Goal: Task Accomplishment & Management: Use online tool/utility

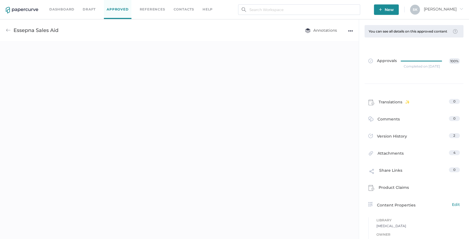
click at [66, 10] on link "Dashboard" at bounding box center [61, 9] width 25 height 6
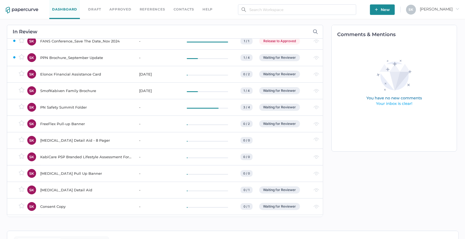
scroll to position [25, 0]
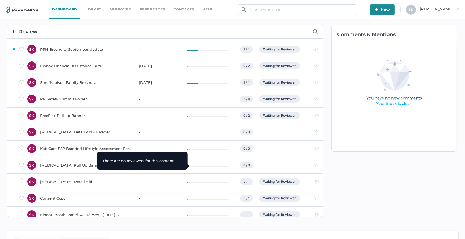
click at [199, 167] on div at bounding box center [211, 165] width 48 height 7
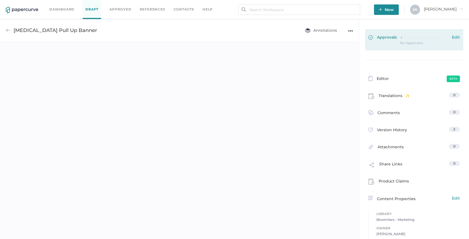
click at [381, 37] on span "Approvals" at bounding box center [382, 38] width 28 height 6
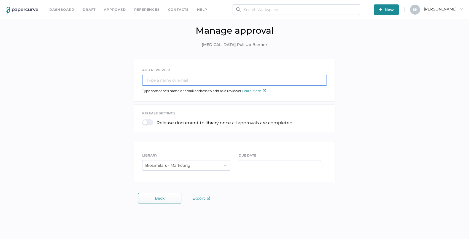
click at [178, 84] on input "text" at bounding box center [234, 80] width 184 height 11
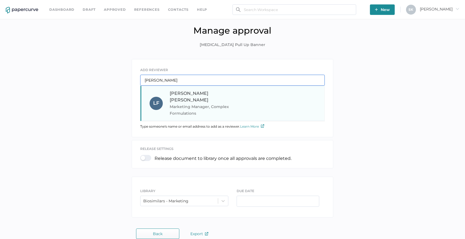
type input "Lee"
click at [200, 105] on span "Marketing Manager, Complex Formulations" at bounding box center [207, 109] width 75 height 13
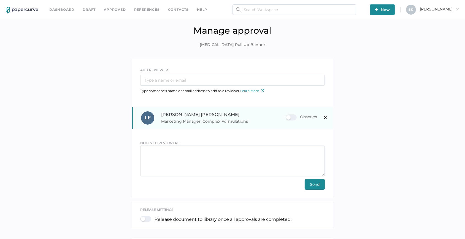
click at [325, 118] on span "×" at bounding box center [325, 116] width 4 height 9
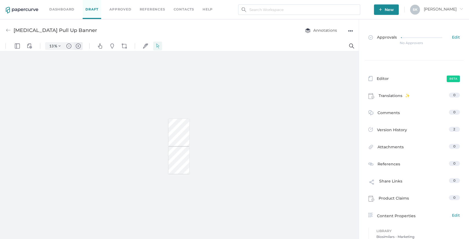
click at [79, 46] on img "Zoom in" at bounding box center [78, 46] width 5 height 5
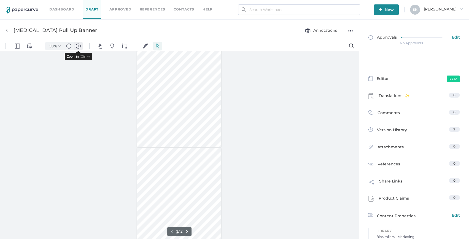
click at [79, 46] on img "Zoom in" at bounding box center [78, 46] width 5 height 5
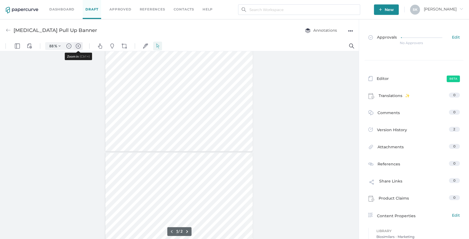
click at [79, 46] on img "Zoom in" at bounding box center [78, 46] width 5 height 5
click at [77, 47] on img "Zoom in" at bounding box center [78, 46] width 5 height 5
click at [78, 47] on img "Zoom in" at bounding box center [78, 46] width 5 height 5
type input "163"
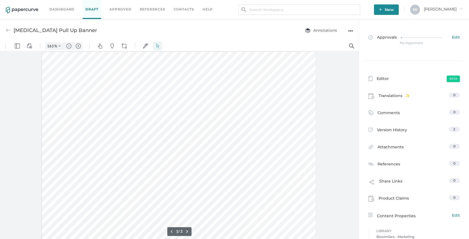
scroll to position [0, 0]
click at [262, 13] on input "text" at bounding box center [299, 9] width 122 height 10
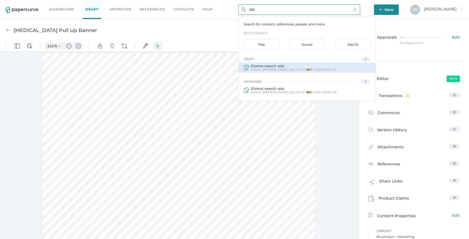
type input "661"
click at [284, 66] on div "Elonox search ads" at bounding box center [293, 66] width 85 height 4
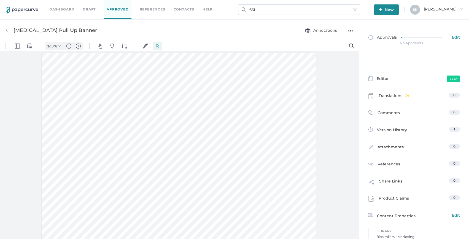
type input "Elonox search ads"
type input "100"
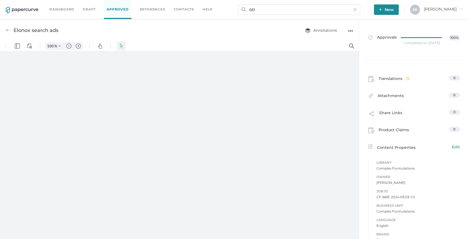
type input "163"
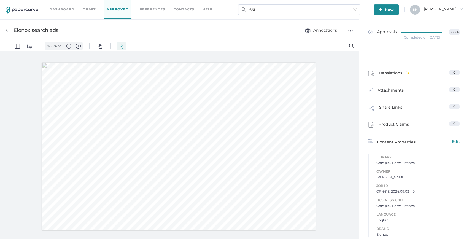
scroll to position [6, 0]
drag, startPoint x: 412, startPoint y: 190, endPoint x: 375, endPoint y: 190, distance: 37.5
click at [376, 190] on span "CF-661E-2024.09.03-1.0" at bounding box center [417, 191] width 83 height 6
copy span "CF-661E-2024.09.03-1.0"
click at [292, 10] on input "661" at bounding box center [299, 9] width 122 height 10
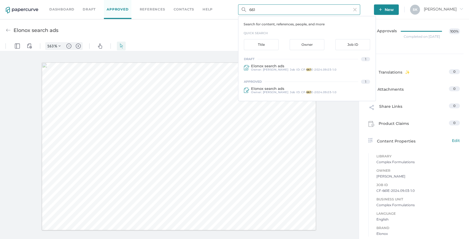
click at [292, 10] on input "661" at bounding box center [299, 9] width 122 height 10
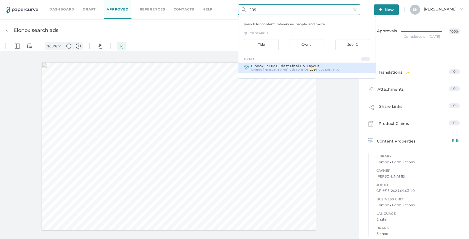
type input "209"
click at [316, 65] on span "Elonox CSHP E Blast Final EN Layout" at bounding box center [285, 66] width 68 height 4
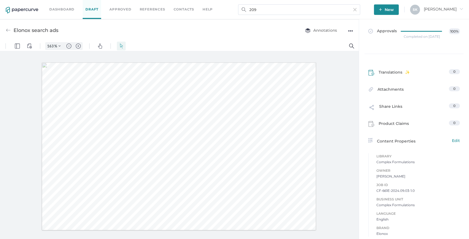
type input "Elonox CSHP E Blast Final EN Layout"
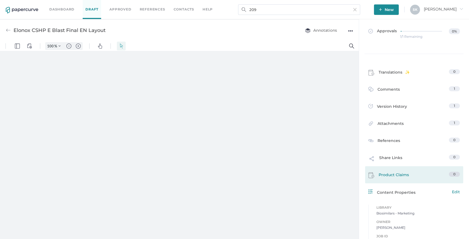
type input "163"
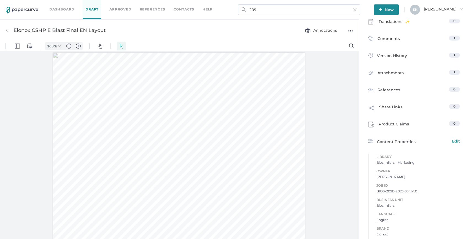
scroll to position [82, 0]
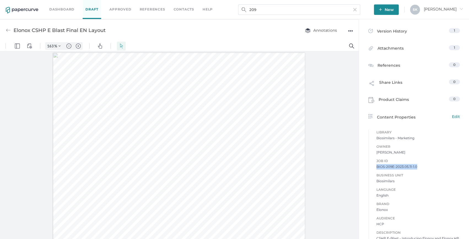
drag, startPoint x: 416, startPoint y: 167, endPoint x: 372, endPoint y: 166, distance: 44.1
click at [372, 166] on div "Job ID BIOS-209E-2023.05.11-1.0 Business Unit Biosimilars Language English Bran…" at bounding box center [413, 239] width 91 height 175
copy span "BIOS-209E-2023.05.11-1.0"
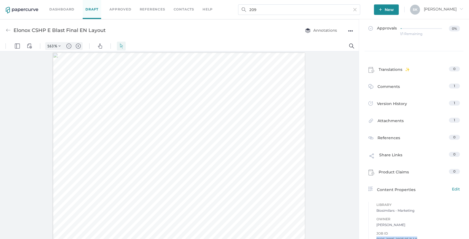
scroll to position [6, 0]
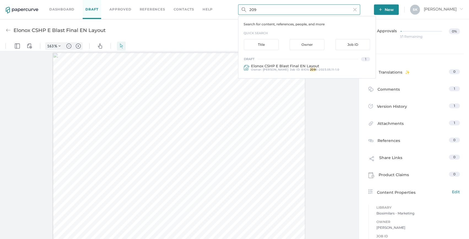
drag, startPoint x: 282, startPoint y: 7, endPoint x: 218, endPoint y: 5, distance: 63.6
click at [220, 5] on div "Dashboard Draft Approved References Contacts help 209 Search for content, refer…" at bounding box center [234, 9] width 469 height 19
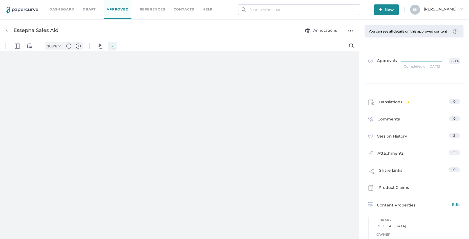
type input "163"
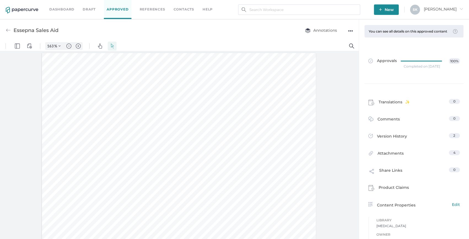
scroll to position [0, 0]
click at [67, 9] on link "Dashboard" at bounding box center [61, 9] width 25 height 6
